Goal: Entertainment & Leisure: Consume media (video, audio)

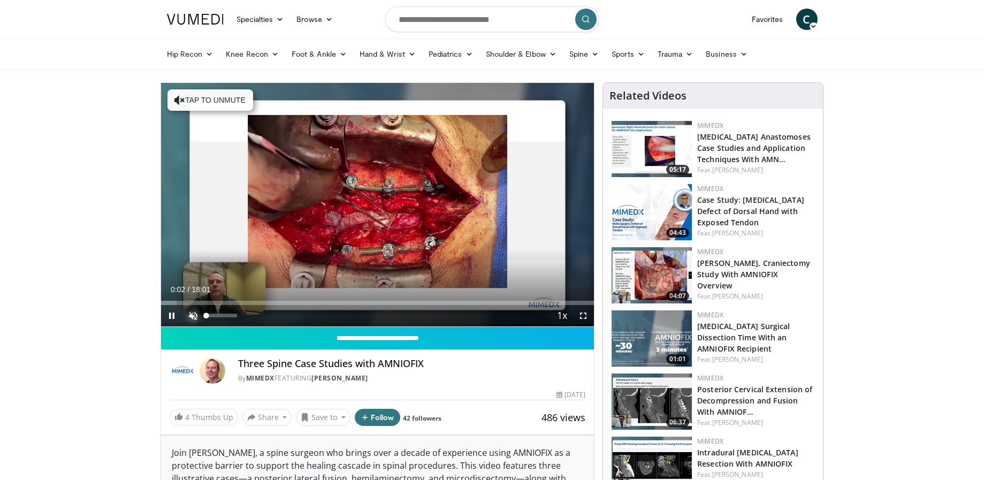
click at [193, 314] on span "Video Player" at bounding box center [193, 315] width 21 height 21
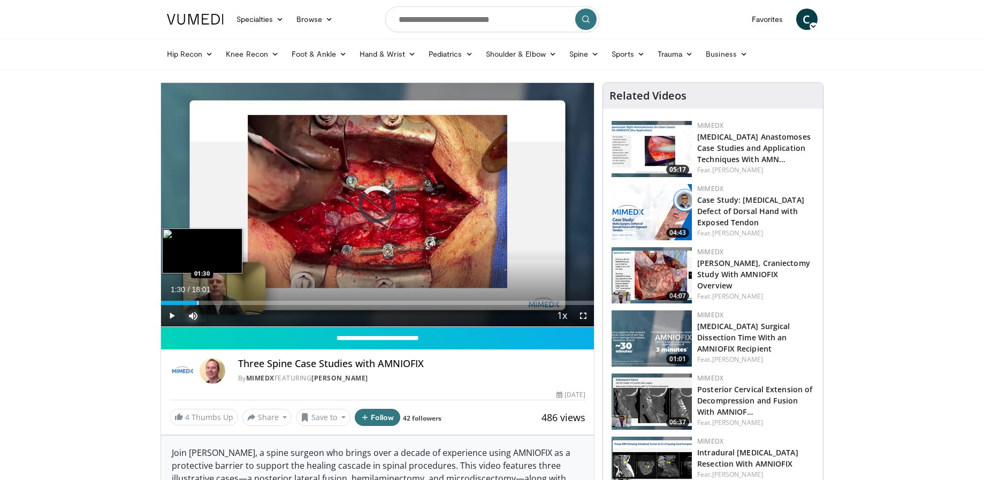
click at [197, 301] on div "Progress Bar" at bounding box center [197, 303] width 1 height 4
click at [219, 303] on div "Progress Bar" at bounding box center [219, 303] width 1 height 4
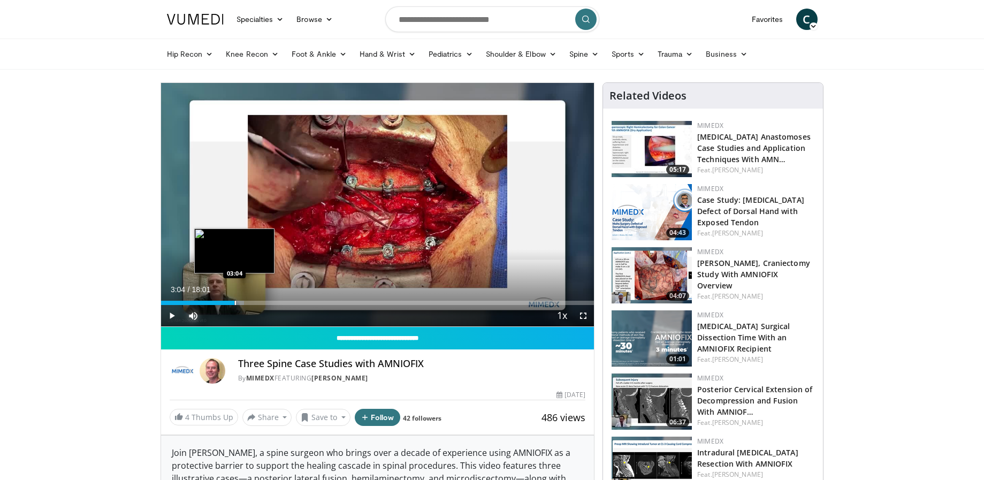
click at [235, 302] on div "Progress Bar" at bounding box center [235, 303] width 1 height 4
click at [264, 302] on div "Progress Bar" at bounding box center [264, 303] width 1 height 4
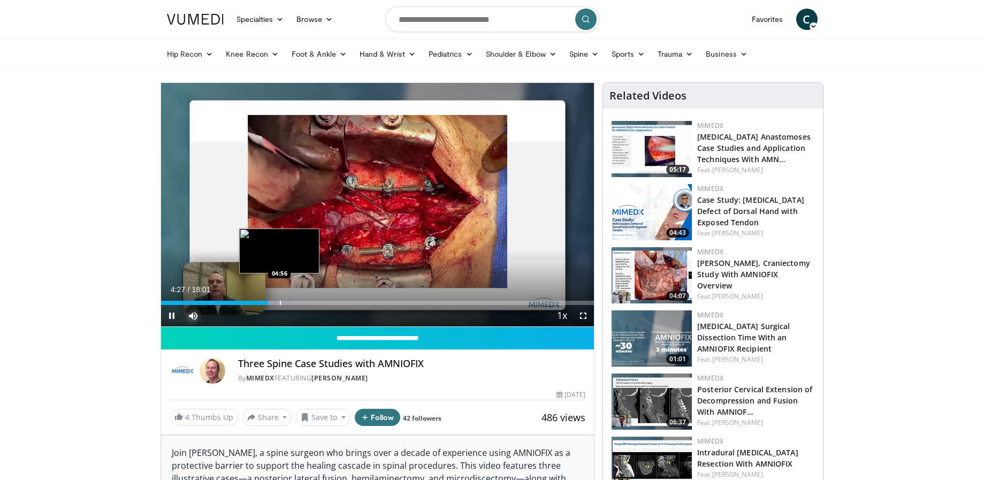
click at [280, 302] on div "Progress Bar" at bounding box center [280, 303] width 1 height 4
click at [294, 303] on div "Progress Bar" at bounding box center [294, 303] width 1 height 4
click at [315, 302] on div "Progress Bar" at bounding box center [315, 303] width 1 height 4
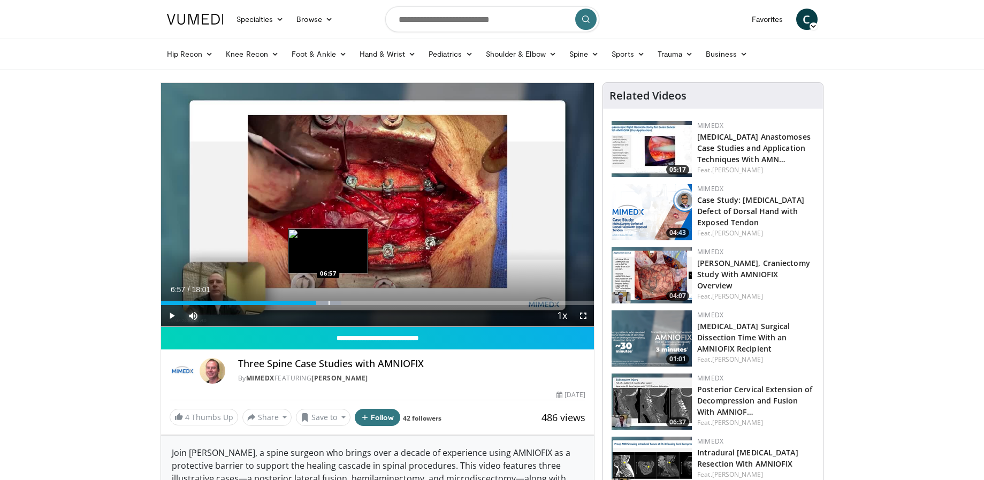
click at [329, 301] on div "Progress Bar" at bounding box center [329, 303] width 1 height 4
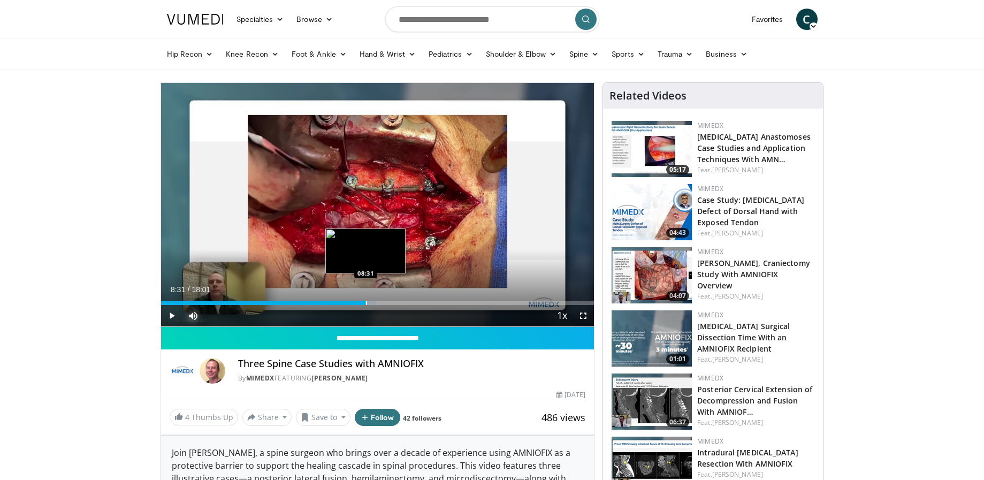
click at [366, 302] on div "Progress Bar" at bounding box center [366, 303] width 1 height 4
click at [382, 301] on div "Progress Bar" at bounding box center [382, 303] width 1 height 4
click at [393, 302] on div "Progress Bar" at bounding box center [393, 303] width 1 height 4
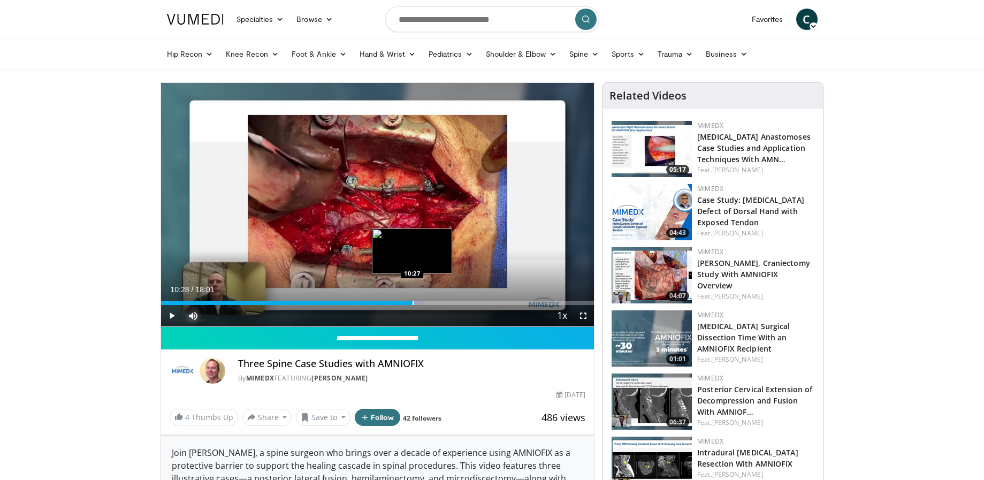
click at [413, 303] on div "Progress Bar" at bounding box center [413, 303] width 1 height 4
click at [432, 303] on div "Progress Bar" at bounding box center [432, 303] width 1 height 4
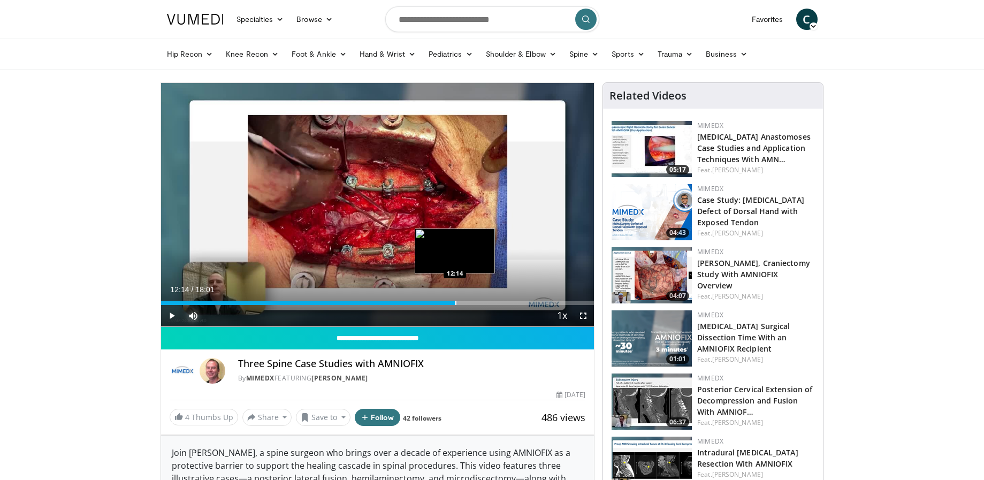
click at [455, 303] on div "Progress Bar" at bounding box center [455, 303] width 1 height 4
click at [467, 304] on div "Progress Bar" at bounding box center [467, 303] width 1 height 4
click at [480, 303] on div "Progress Bar" at bounding box center [480, 303] width 1 height 4
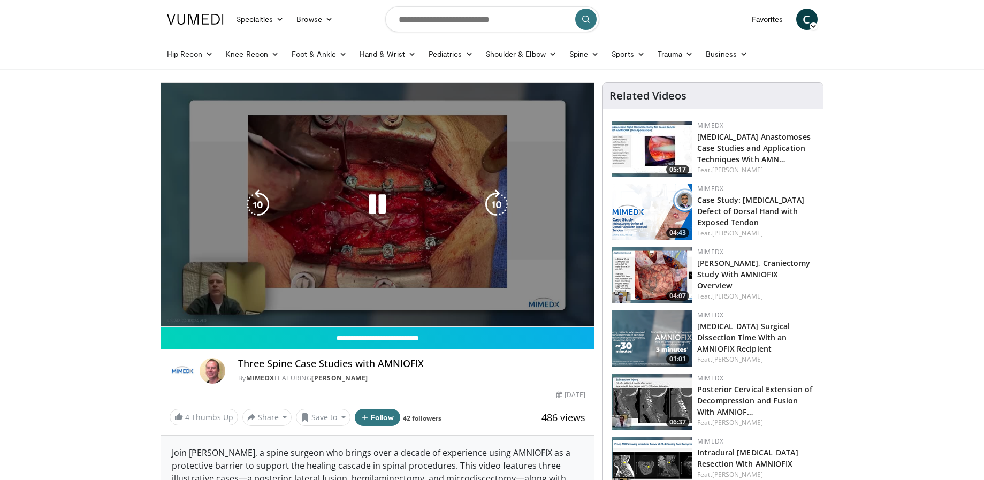
click at [504, 303] on div "10 seconds Tap to unmute" at bounding box center [378, 205] width 434 height 244
